Goal: Communication & Community: Connect with others

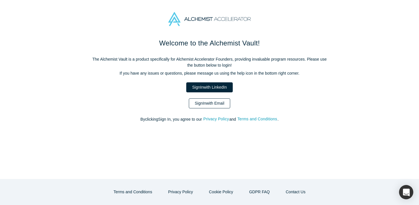
click at [204, 105] on link "Sign In with Email" at bounding box center [210, 103] width 42 height 10
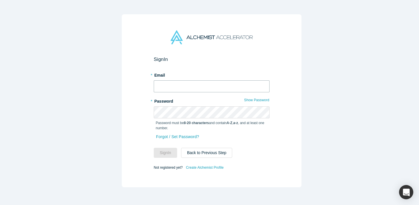
click at [189, 80] on input "text" at bounding box center [212, 86] width 116 height 12
type input "[EMAIL_ADDRESS][DOMAIN_NAME]"
click at [165, 149] on button "Sign In" at bounding box center [165, 152] width 23 height 10
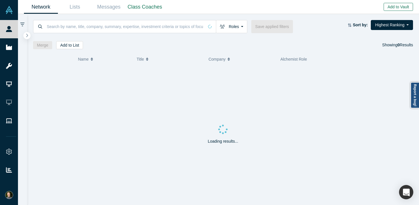
click at [397, 8] on button "Add to Vault" at bounding box center [398, 7] width 29 height 8
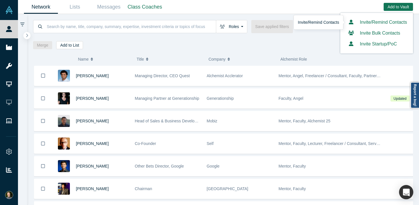
click at [383, 20] on link "Invite/Remind Contacts" at bounding box center [376, 22] width 61 height 5
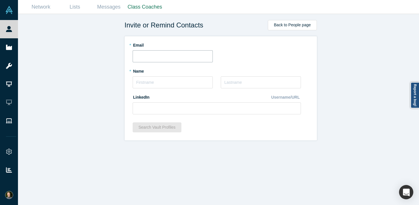
click at [187, 59] on input "text" at bounding box center [173, 56] width 80 height 12
paste input "[PERSON_NAME][EMAIL_ADDRESS][DOMAIN_NAME]"
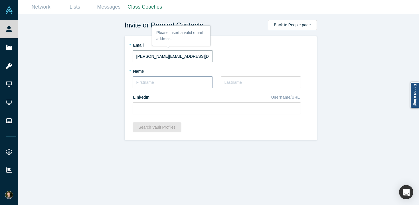
type input "[PERSON_NAME][EMAIL_ADDRESS][DOMAIN_NAME]"
click at [169, 79] on input "text" at bounding box center [173, 82] width 80 height 12
type input "[PERSON_NAME]"
click at [245, 82] on input "text" at bounding box center [261, 82] width 80 height 12
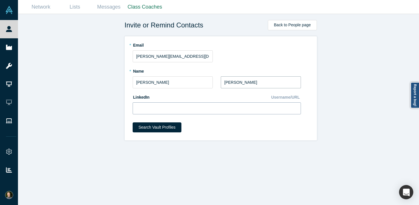
type input "[PERSON_NAME]"
click at [210, 110] on input at bounding box center [217, 108] width 168 height 12
click at [211, 109] on input at bounding box center [217, 108] width 168 height 12
paste input "[URL][DOMAIN_NAME]"
type input "[URL][DOMAIN_NAME]"
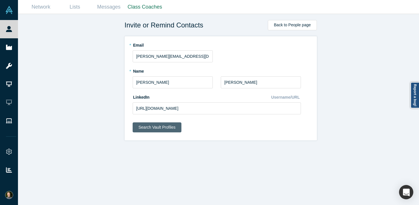
click at [171, 128] on button "Search Vault Profiles" at bounding box center [157, 127] width 49 height 10
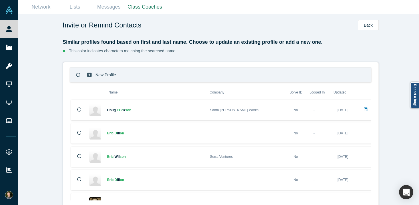
click at [76, 75] on icon at bounding box center [78, 75] width 4 height 4
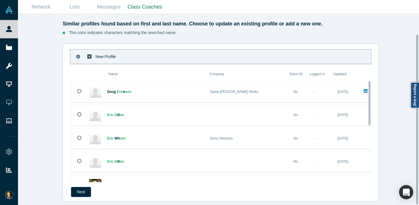
scroll to position [78, 0]
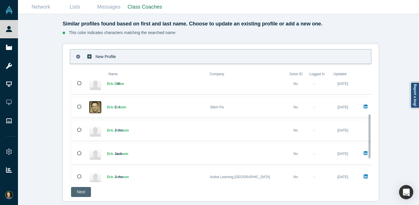
click at [78, 189] on button "Next" at bounding box center [81, 192] width 20 height 10
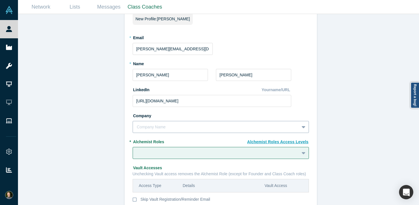
scroll to position [59, 0]
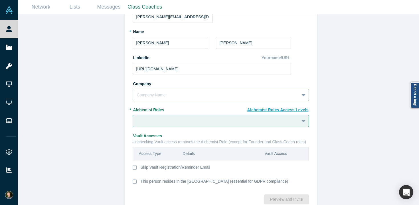
click at [197, 101] on div "Company Name" at bounding box center [221, 95] width 176 height 12
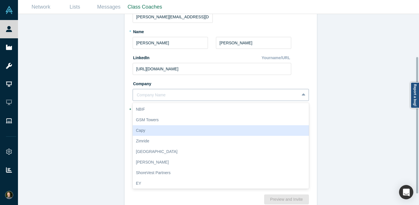
paste input "Community Equity Partners"
type input "Community Equity Partners"
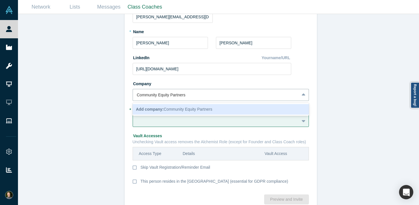
click at [191, 110] on span "Add company: Community Equity Partners" at bounding box center [174, 109] width 76 height 5
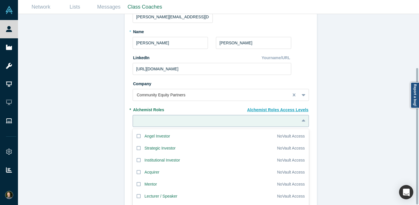
scroll to position [75, 0]
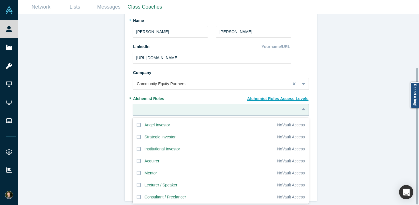
click at [302, 116] on div "Angel Investor, 1 of 20. 20 results available. Use Up and Down to choose option…" at bounding box center [221, 110] width 176 height 12
click at [138, 123] on icon at bounding box center [139, 125] width 4 height 4
click at [0, 0] on input "Angel Investor" at bounding box center [0, 0] width 0 height 0
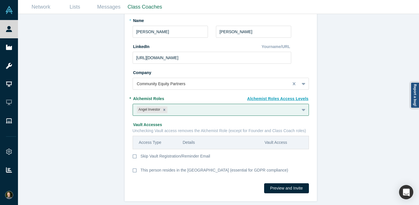
click at [364, 140] on div "Invite or Remind Contacts Back New Profile: [PERSON_NAME] * Email [PERSON_NAME]…" at bounding box center [220, 111] width 405 height 195
click at [295, 188] on button "Preview and Invite" at bounding box center [286, 188] width 45 height 10
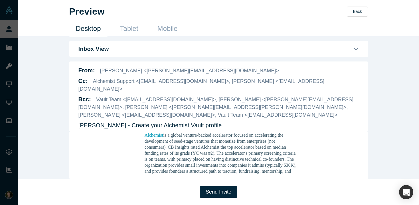
scroll to position [265, 0]
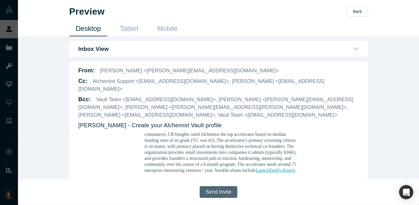
click at [227, 189] on button "Send Invite" at bounding box center [219, 192] width 38 height 12
